Goal: Find specific page/section: Find specific page/section

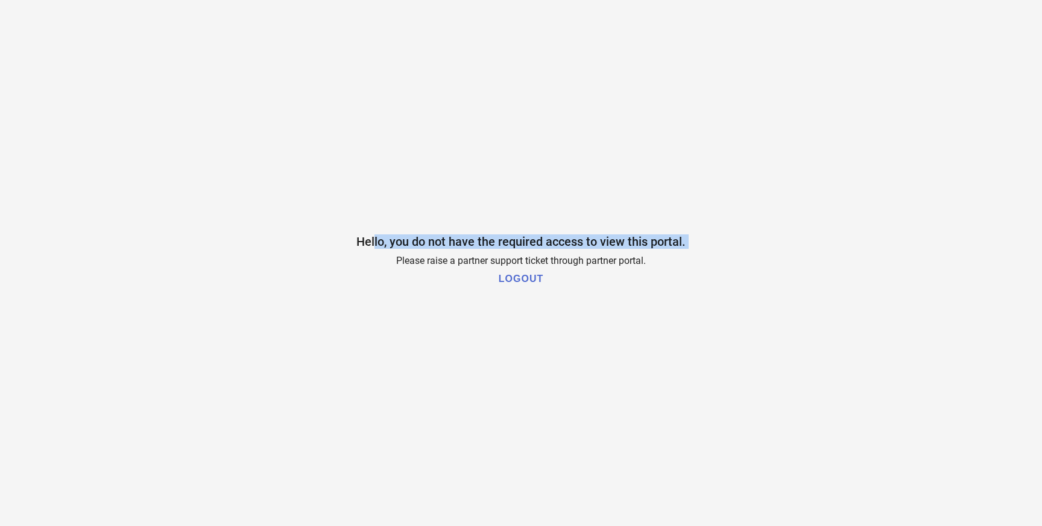
drag, startPoint x: 375, startPoint y: 245, endPoint x: 582, endPoint y: 253, distance: 206.3
click at [582, 253] on div "Hello, you do not have the required access to view this portal. Please raise a …" at bounding box center [521, 263] width 1042 height 526
